Goal: Task Accomplishment & Management: Use online tool/utility

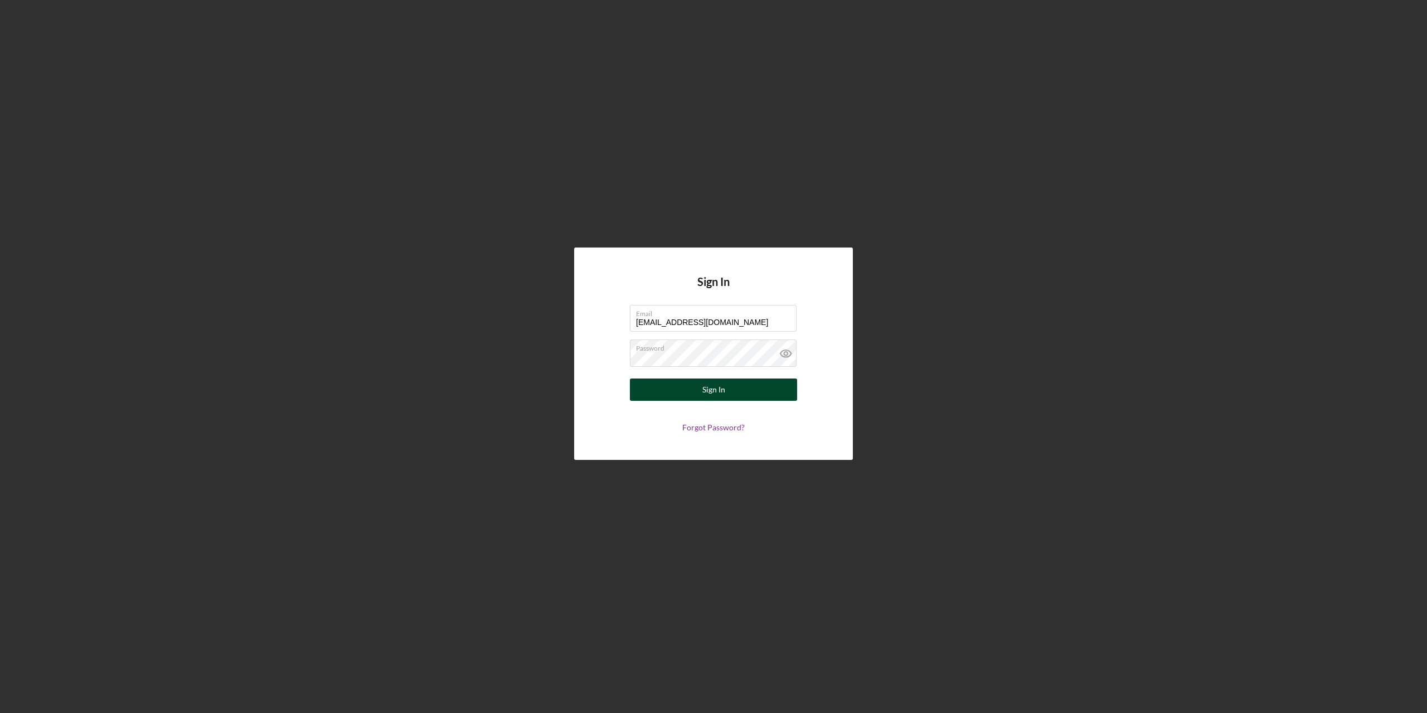
type input "[EMAIL_ADDRESS][DOMAIN_NAME]"
click at [734, 395] on button "Sign In" at bounding box center [713, 390] width 167 height 22
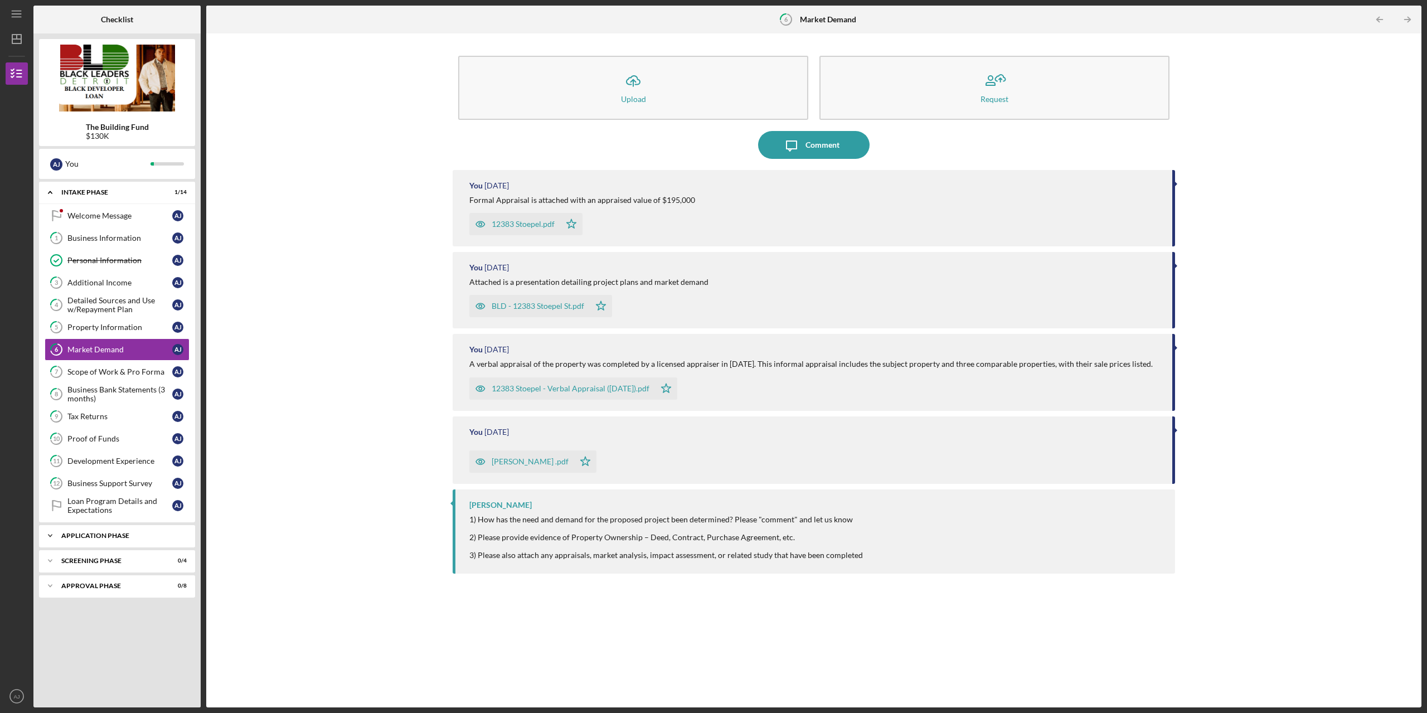
click at [139, 539] on div "Application Phase" at bounding box center [121, 535] width 120 height 7
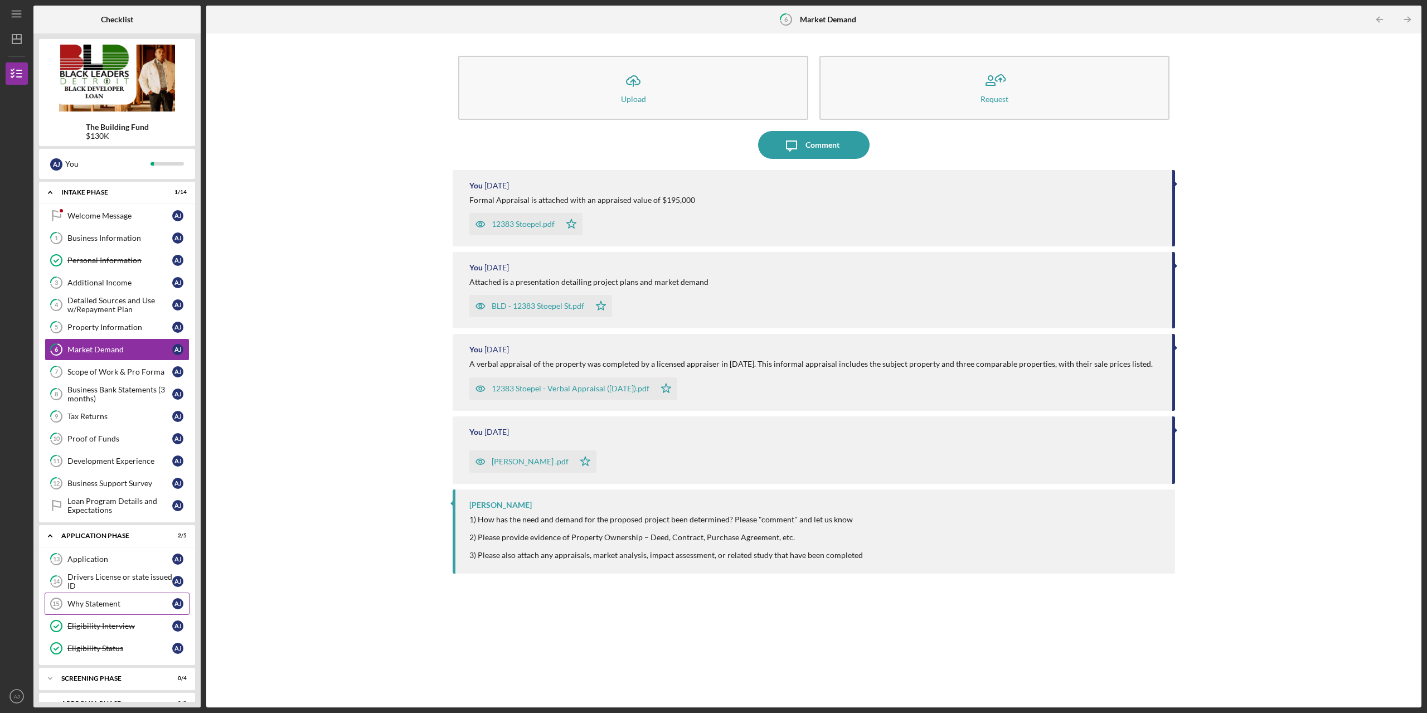
click at [115, 610] on link "Why Statement 15 Why Statement A J" at bounding box center [117, 604] width 145 height 22
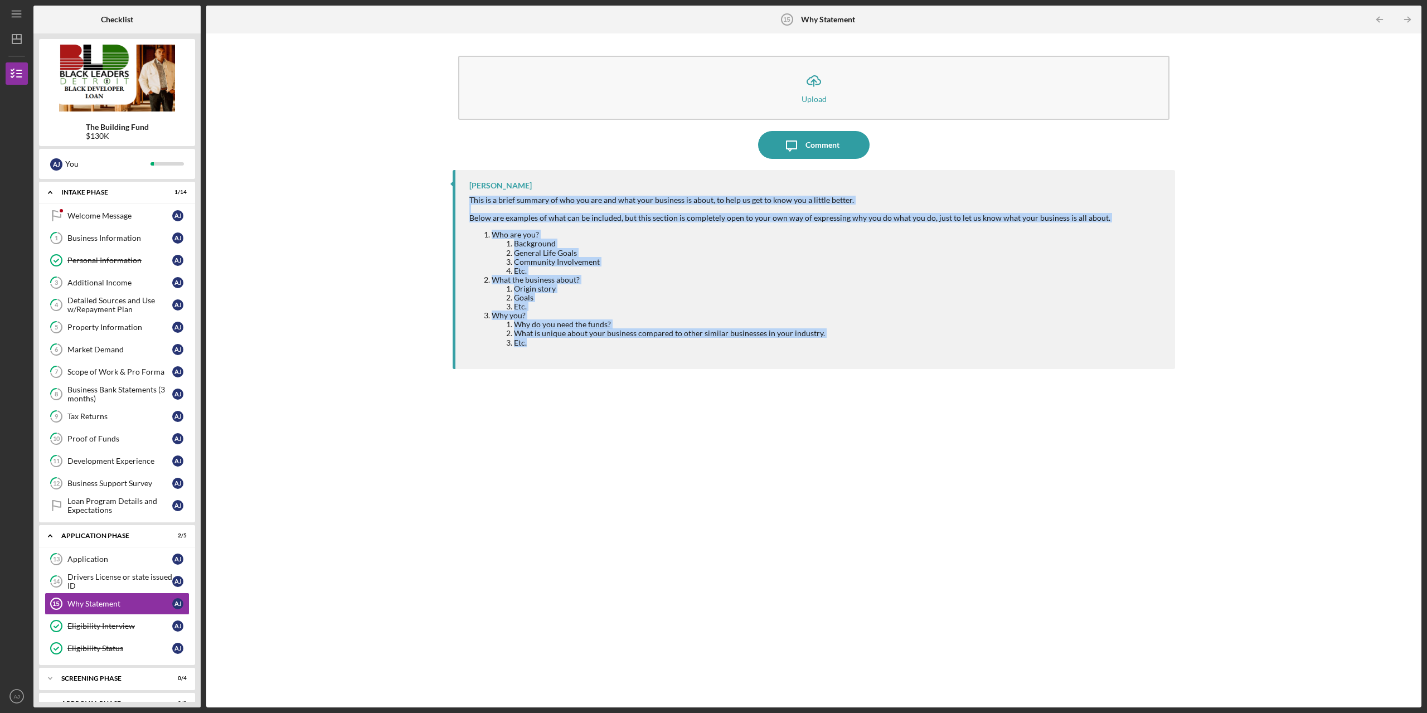
drag, startPoint x: 541, startPoint y: 348, endPoint x: 464, endPoint y: 198, distance: 168.3
click at [469, 198] on div "This is a brief summary of who you are and what your business is about, to help…" at bounding box center [816, 275] width 695 height 159
copy div "This is a brief summary of who you are and what your business is about, to help…"
